Goal: Task Accomplishment & Management: Complete application form

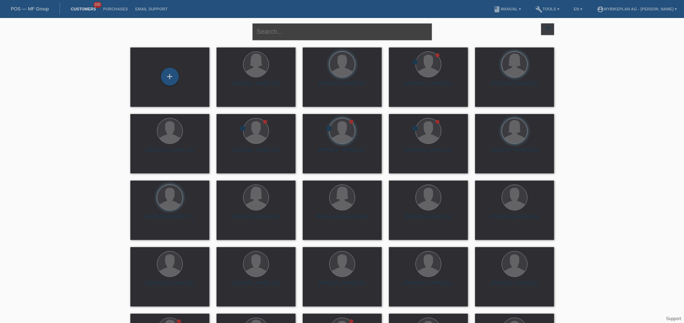
click at [295, 35] on input "text" at bounding box center [343, 31] width 180 height 17
paste input "[PERSON_NAME]"
type input "[PERSON_NAME]"
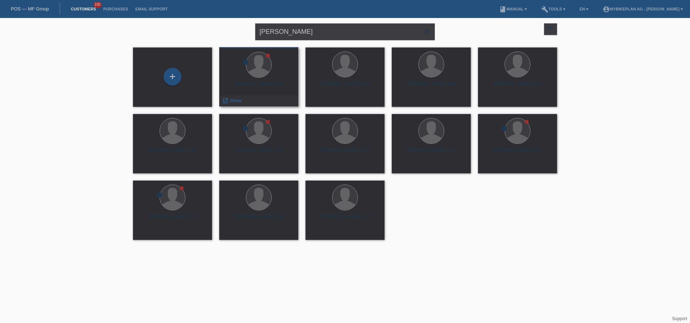
click at [274, 82] on div "[PERSON_NAME] (42)" at bounding box center [259, 86] width 68 height 11
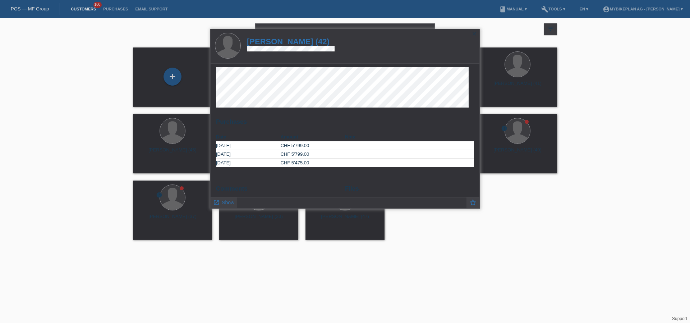
click at [297, 41] on h1 "Ludovic cretenoud (42)" at bounding box center [291, 41] width 88 height 9
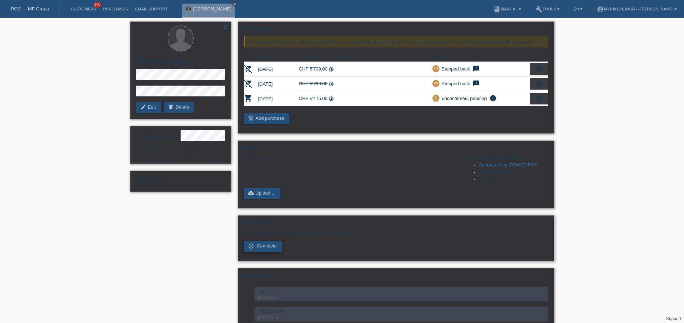
click at [267, 247] on span "Complete" at bounding box center [267, 245] width 20 height 5
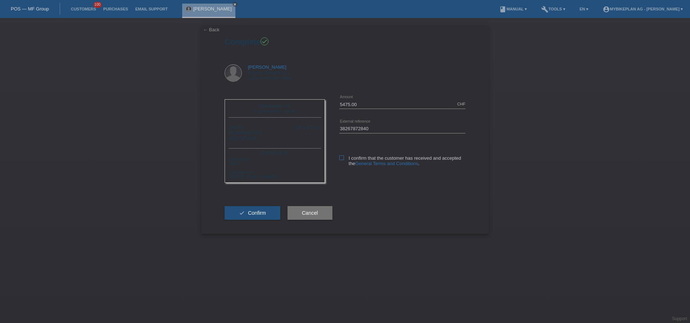
click at [340, 158] on icon at bounding box center [341, 157] width 5 height 5
click at [340, 158] on input "I confirm that the customer has received and accepted the General Terms and Con…" at bounding box center [341, 157] width 5 height 5
checkbox input "true"
click at [241, 213] on icon "check" at bounding box center [242, 213] width 6 height 6
